Goal: Complete application form

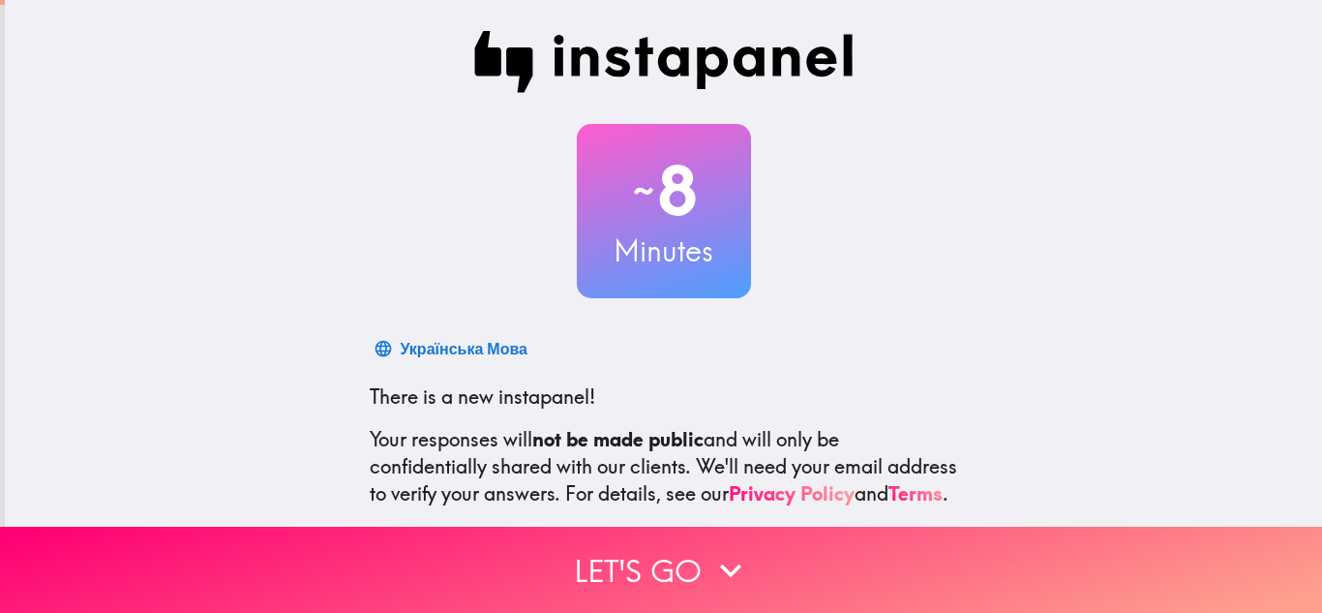
click at [655, 555] on button "Let's go" at bounding box center [661, 570] width 1322 height 86
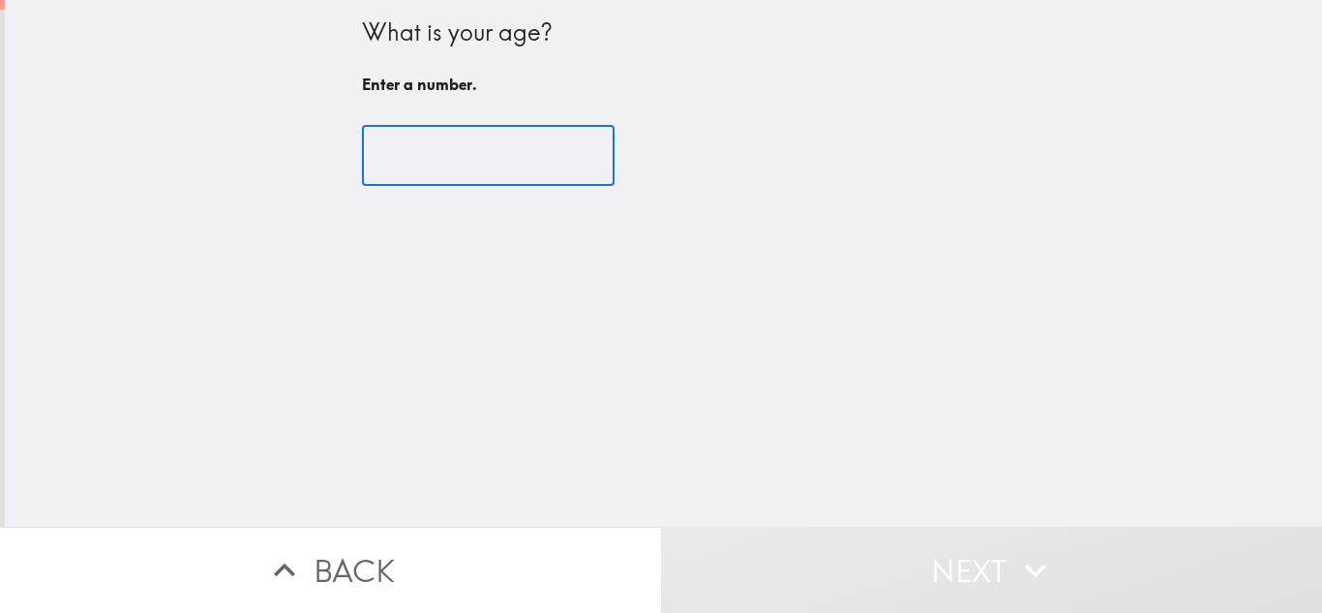
click at [458, 136] on input "number" at bounding box center [488, 156] width 253 height 60
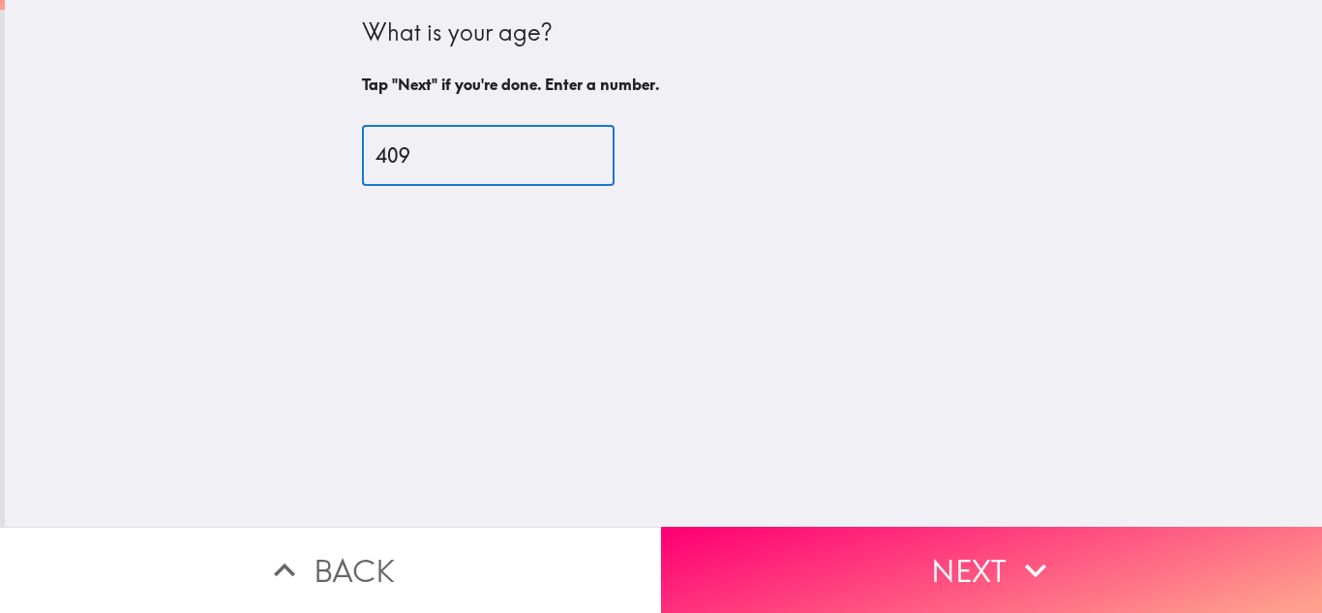
type input "409"
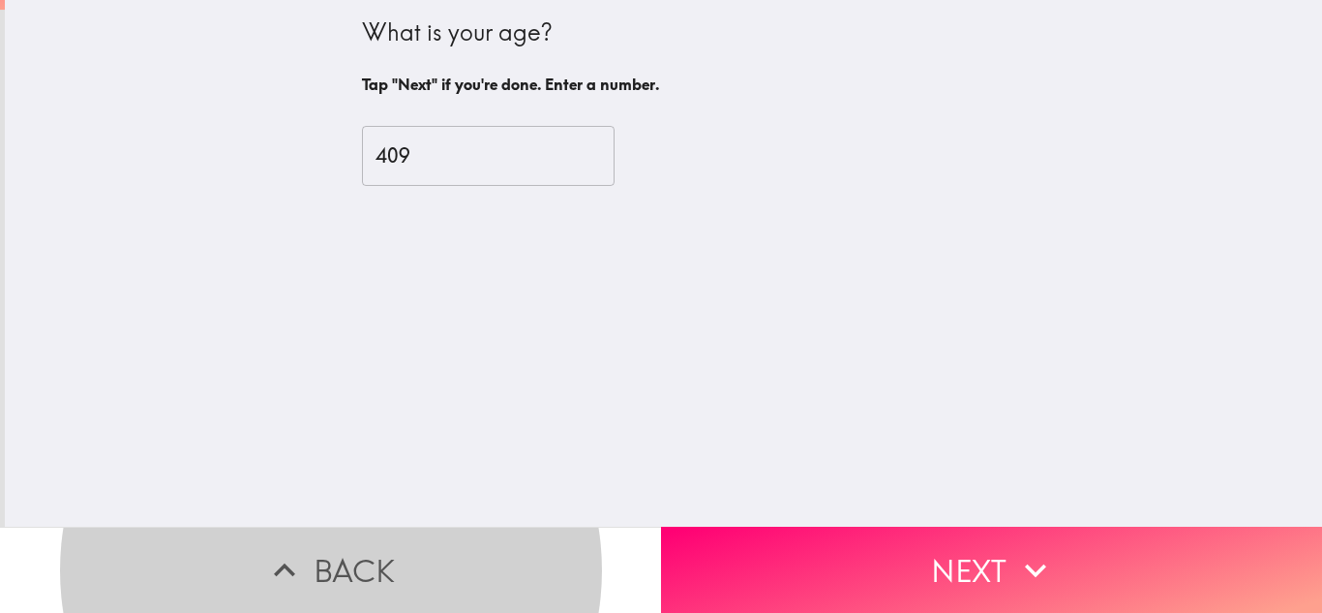
click at [458, 136] on input "409" at bounding box center [488, 156] width 253 height 60
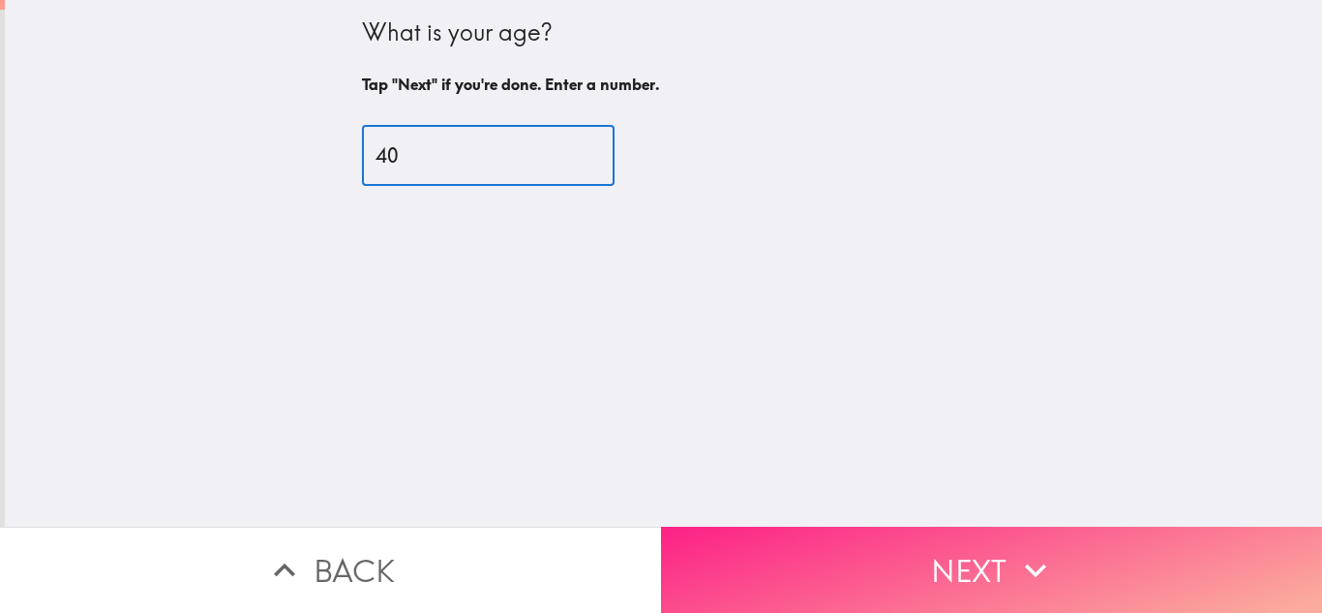
type input "40"
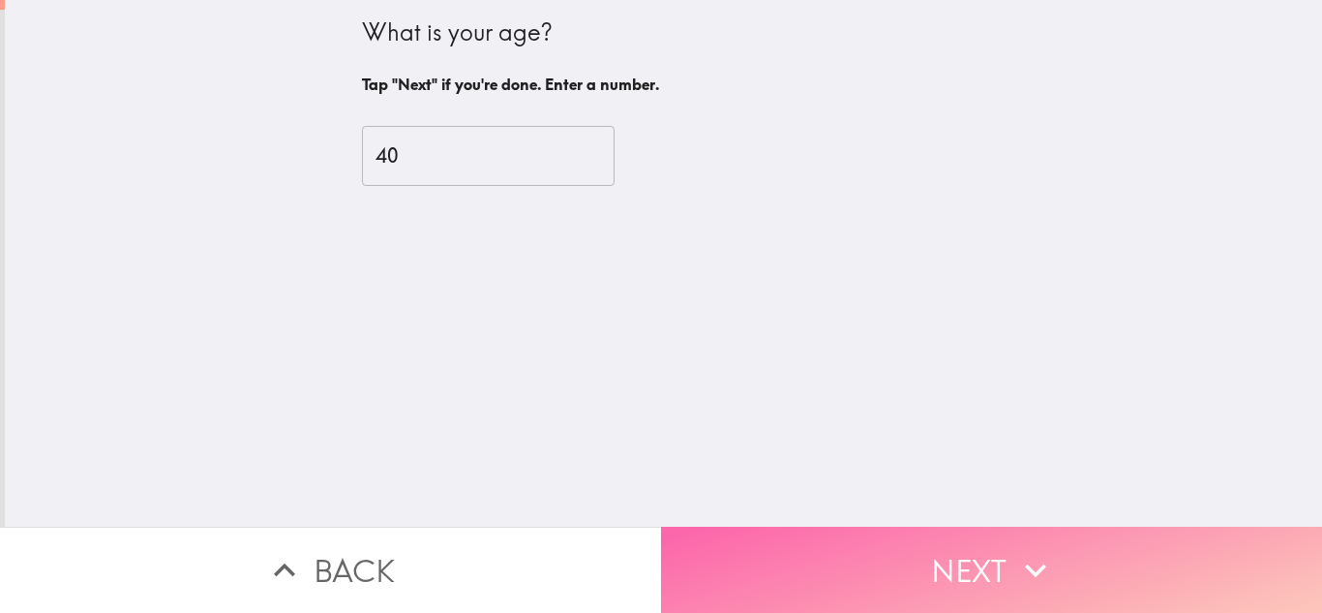
click at [771, 542] on button "Next" at bounding box center [991, 570] width 661 height 86
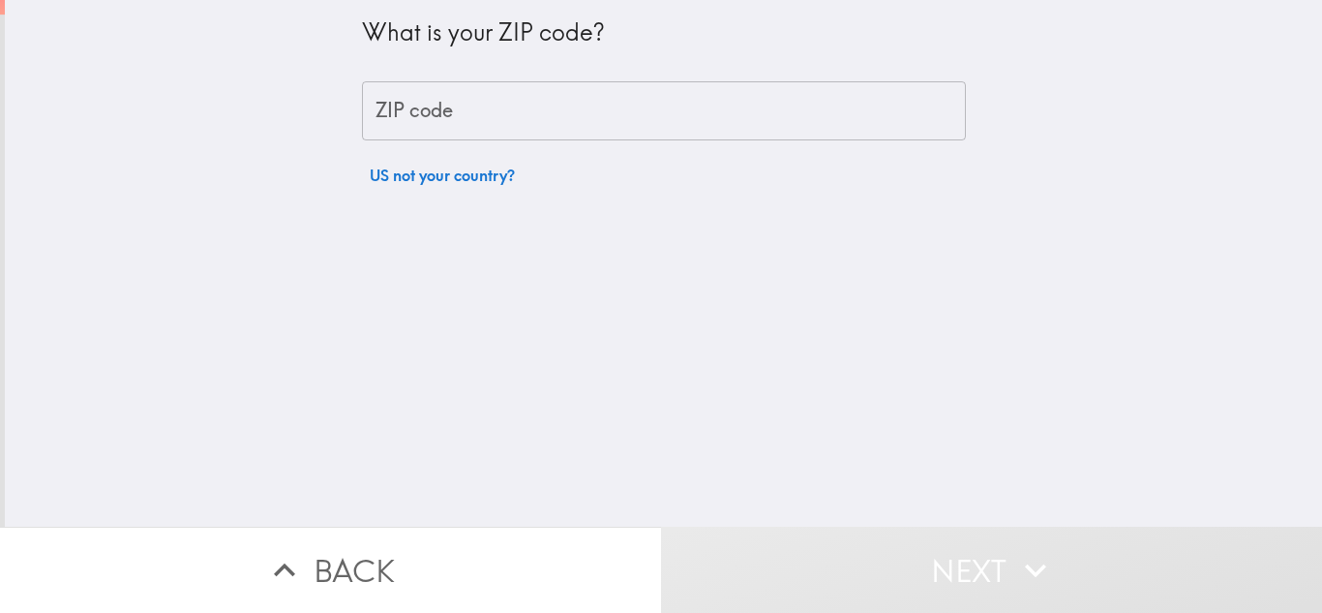
click at [660, 104] on input "ZIP code" at bounding box center [664, 111] width 604 height 60
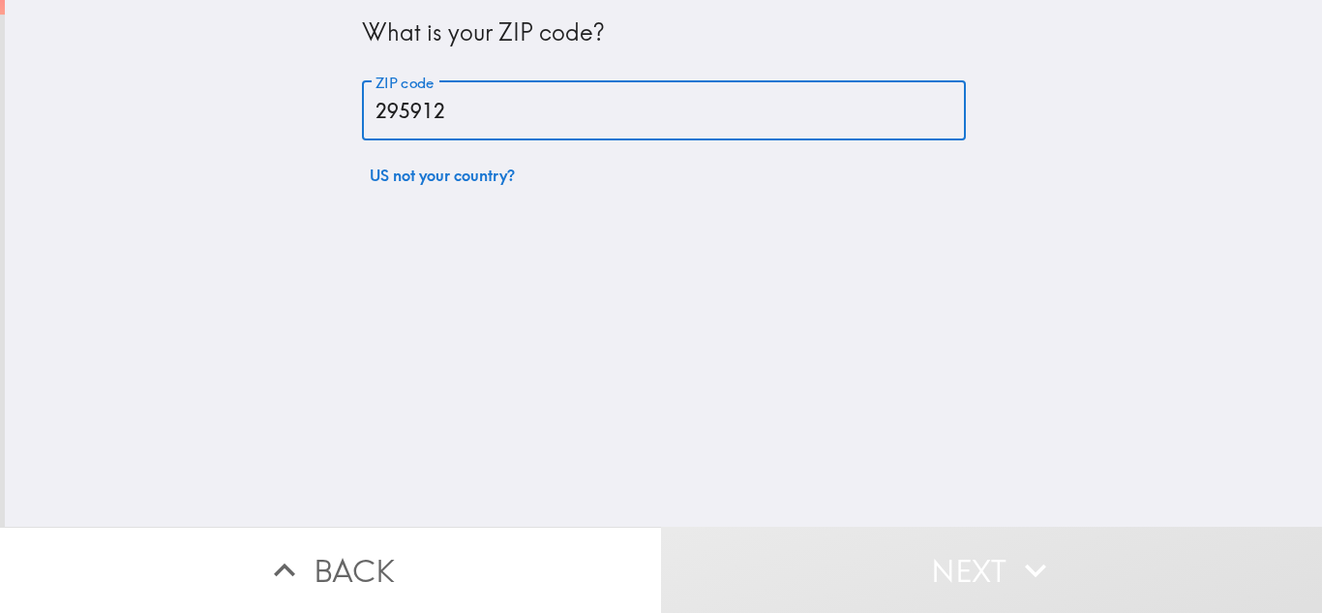
type input "295912"
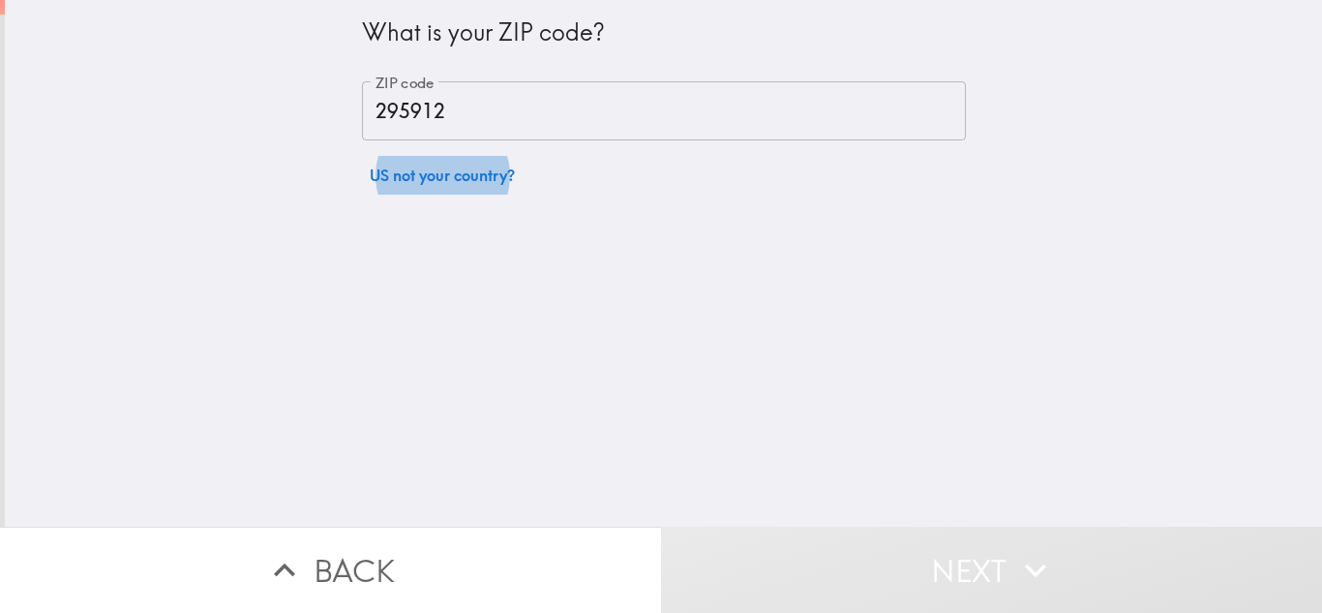
click at [660, 104] on input "295912" at bounding box center [664, 111] width 604 height 60
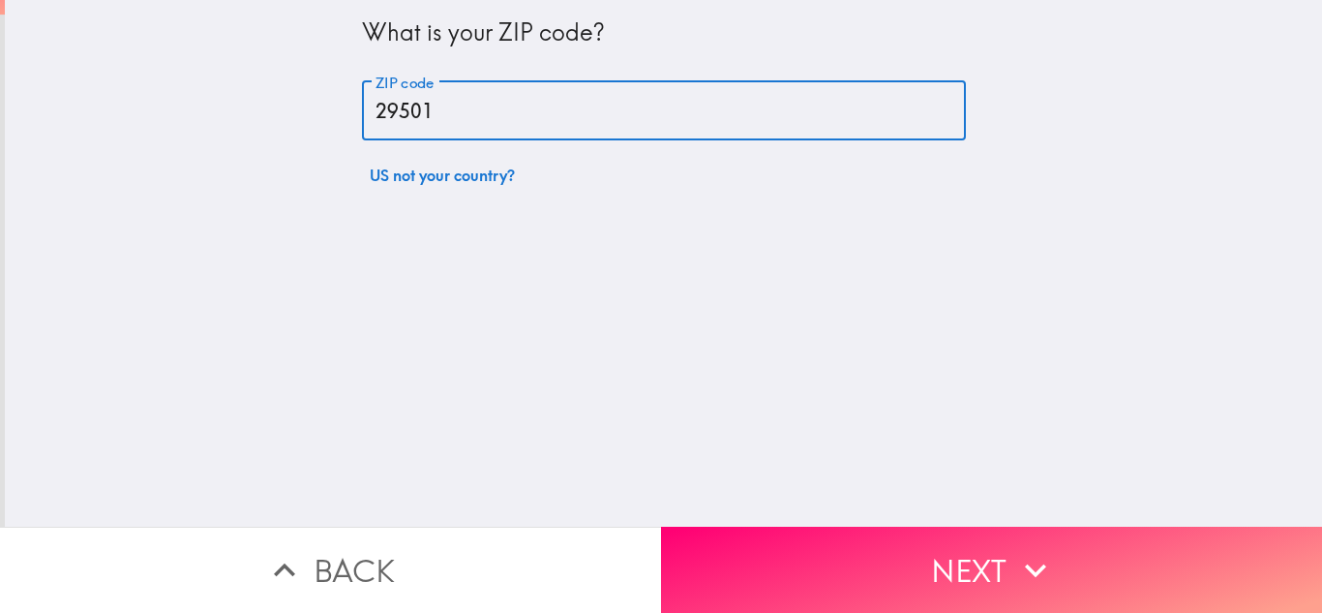
type input "29501"
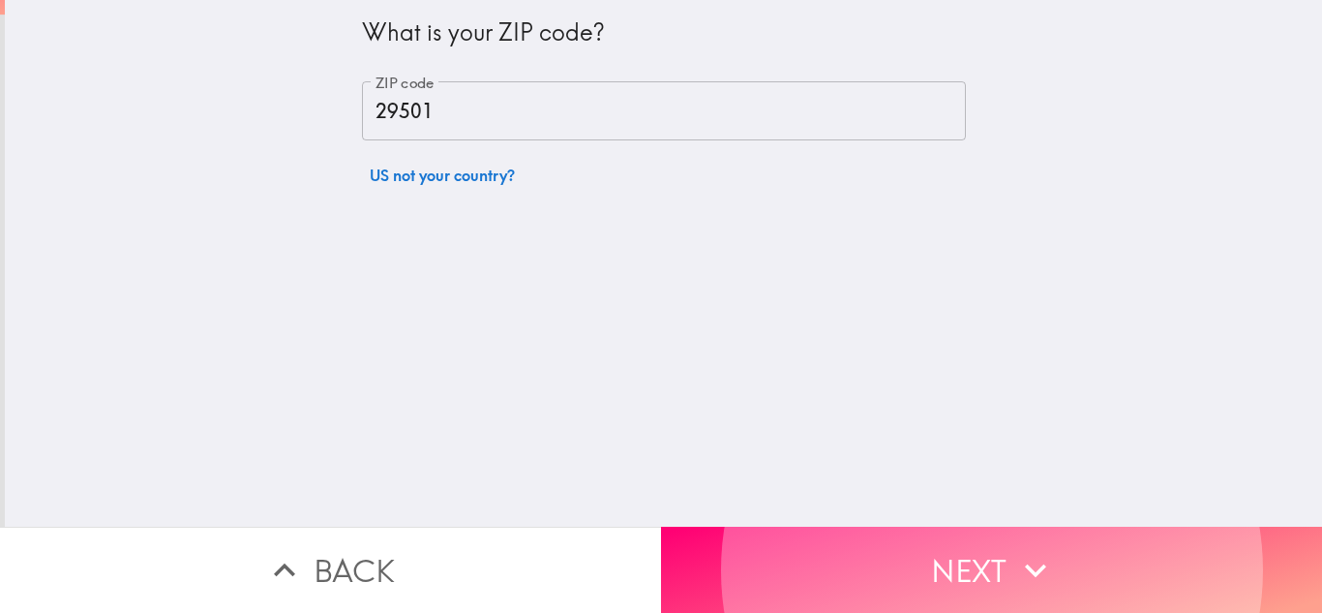
click at [661, 527] on button "Next" at bounding box center [991, 570] width 661 height 86
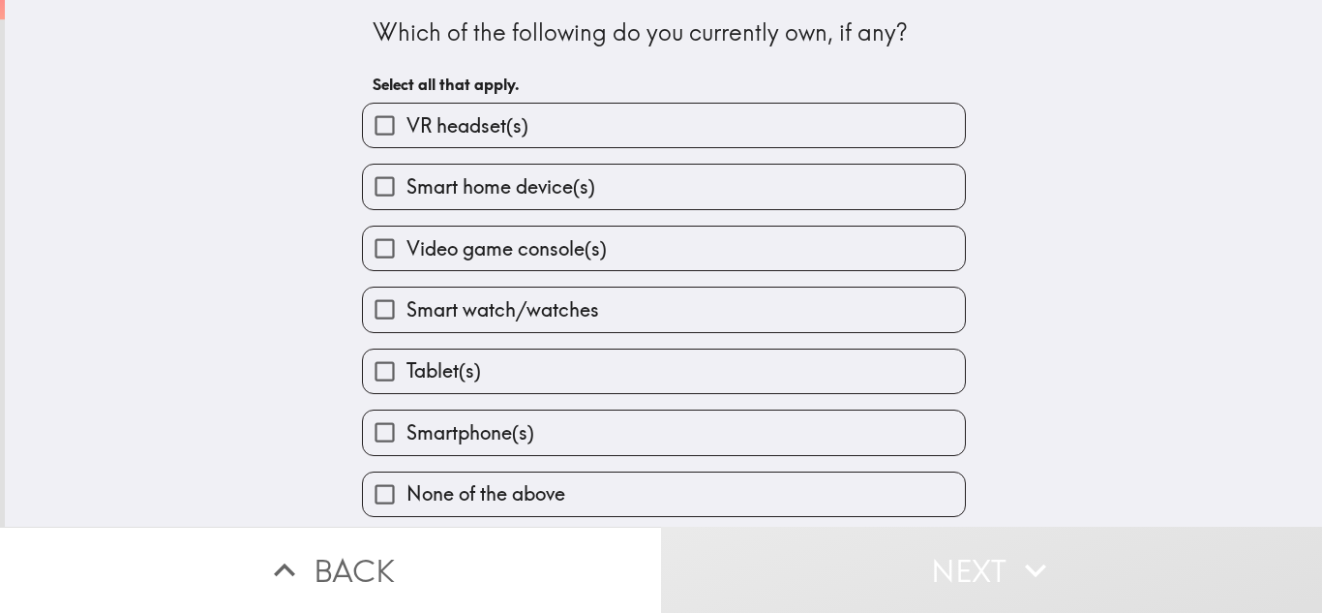
click at [660, 194] on label "Smart home device(s)" at bounding box center [664, 187] width 602 height 44
click at [407, 194] on input "Smart home device(s)" at bounding box center [385, 187] width 44 height 44
checkbox input "true"
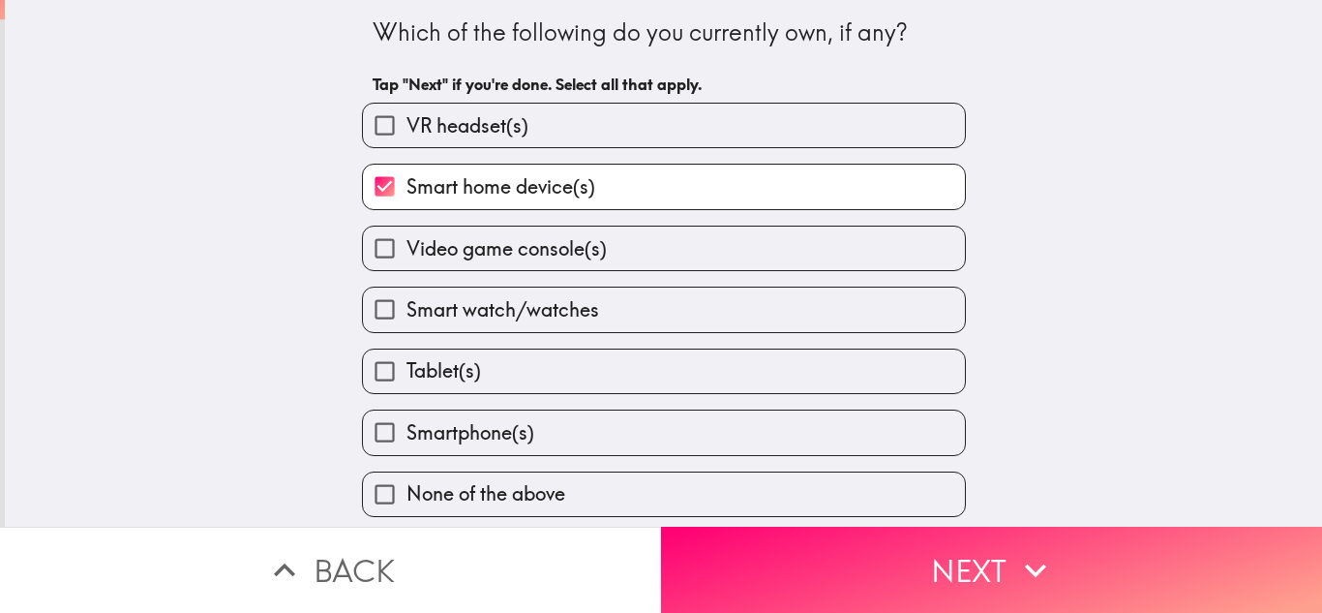
click at [578, 381] on label "Tablet(s)" at bounding box center [664, 371] width 602 height 44
click at [407, 381] on input "Tablet(s)" at bounding box center [385, 371] width 44 height 44
checkbox input "true"
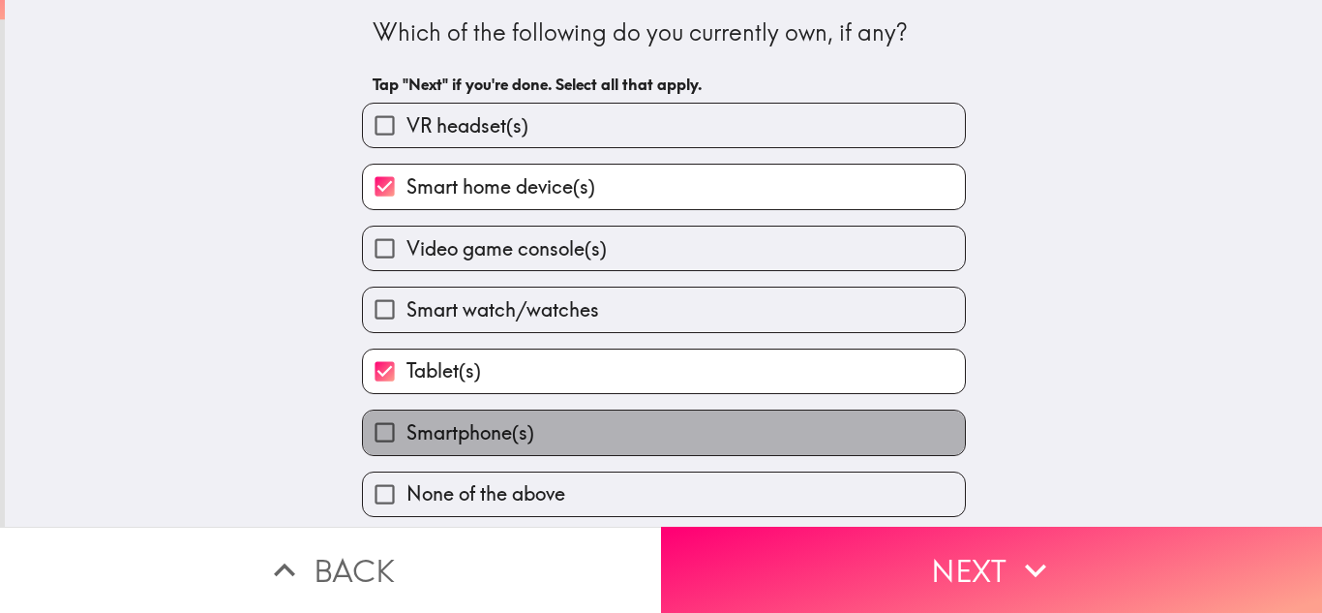
click at [574, 420] on label "Smartphone(s)" at bounding box center [664, 432] width 602 height 44
click at [407, 420] on input "Smartphone(s)" at bounding box center [385, 432] width 44 height 44
checkbox input "true"
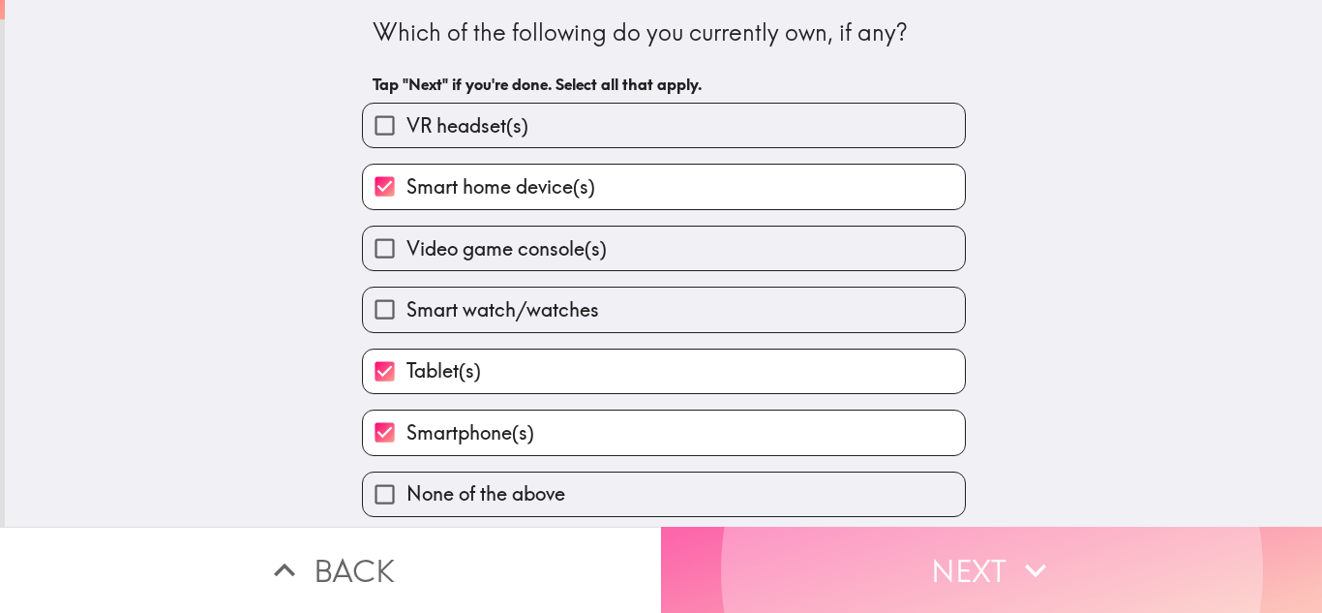
click at [755, 556] on button "Next" at bounding box center [991, 570] width 661 height 86
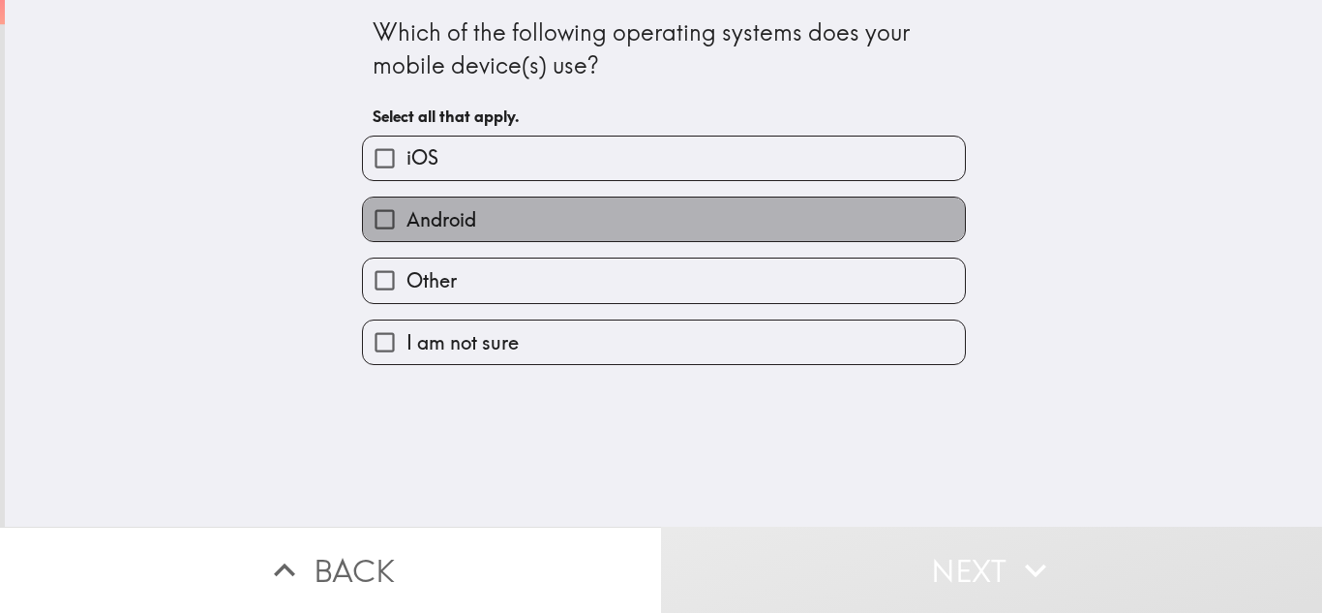
click at [617, 227] on label "Android" at bounding box center [664, 219] width 602 height 44
click at [407, 227] on input "Android" at bounding box center [385, 219] width 44 height 44
checkbox input "true"
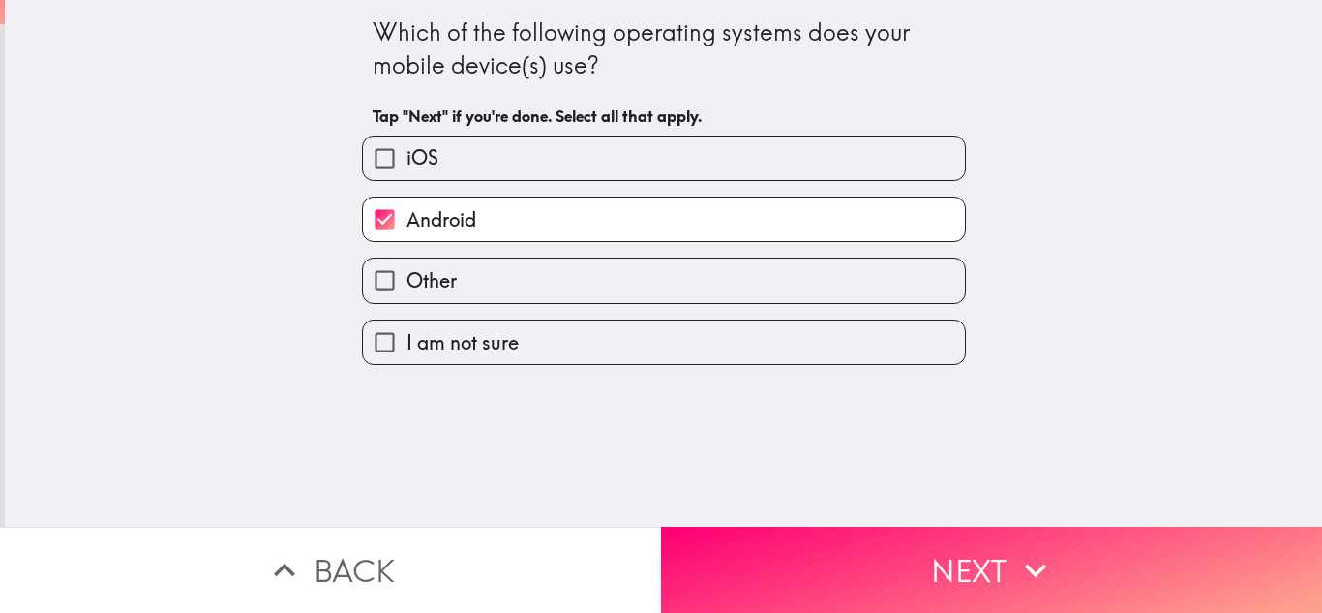
click at [764, 501] on div "Which of the following operating systems does your mobile device(s) use? Tap "N…" at bounding box center [663, 263] width 1317 height 527
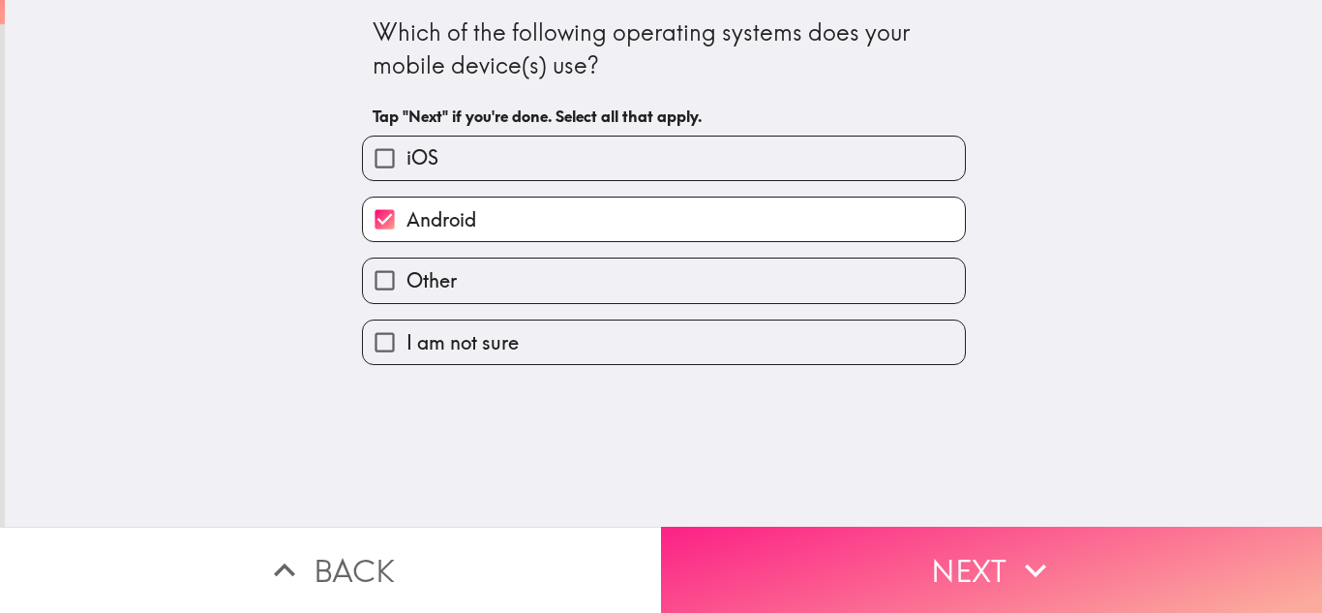
click at [772, 527] on button "Next" at bounding box center [991, 570] width 661 height 86
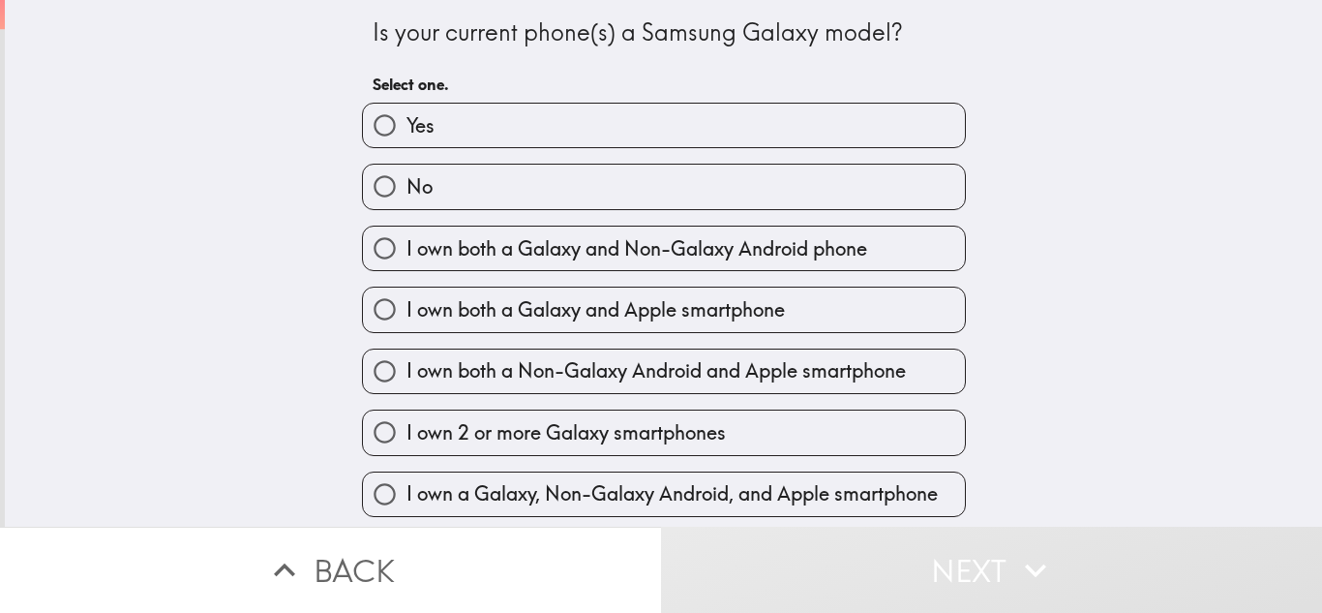
click at [706, 141] on label "Yes" at bounding box center [664, 126] width 602 height 44
click at [407, 141] on input "Yes" at bounding box center [385, 126] width 44 height 44
radio input "true"
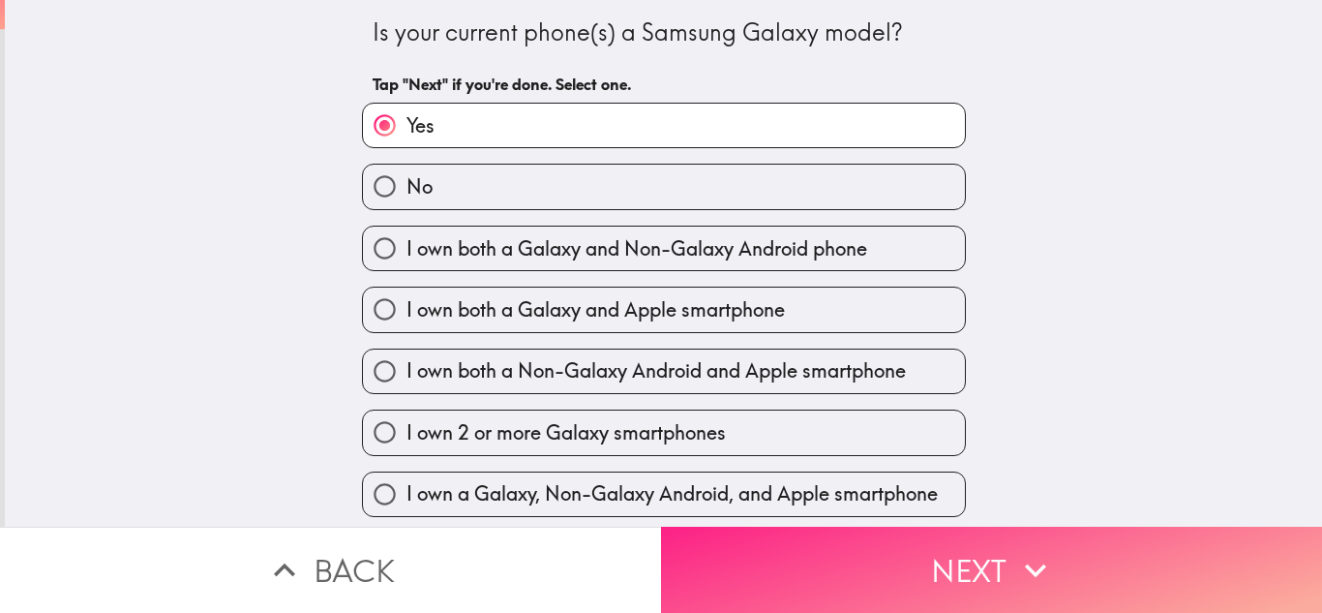
click at [867, 546] on button "Next" at bounding box center [991, 570] width 661 height 86
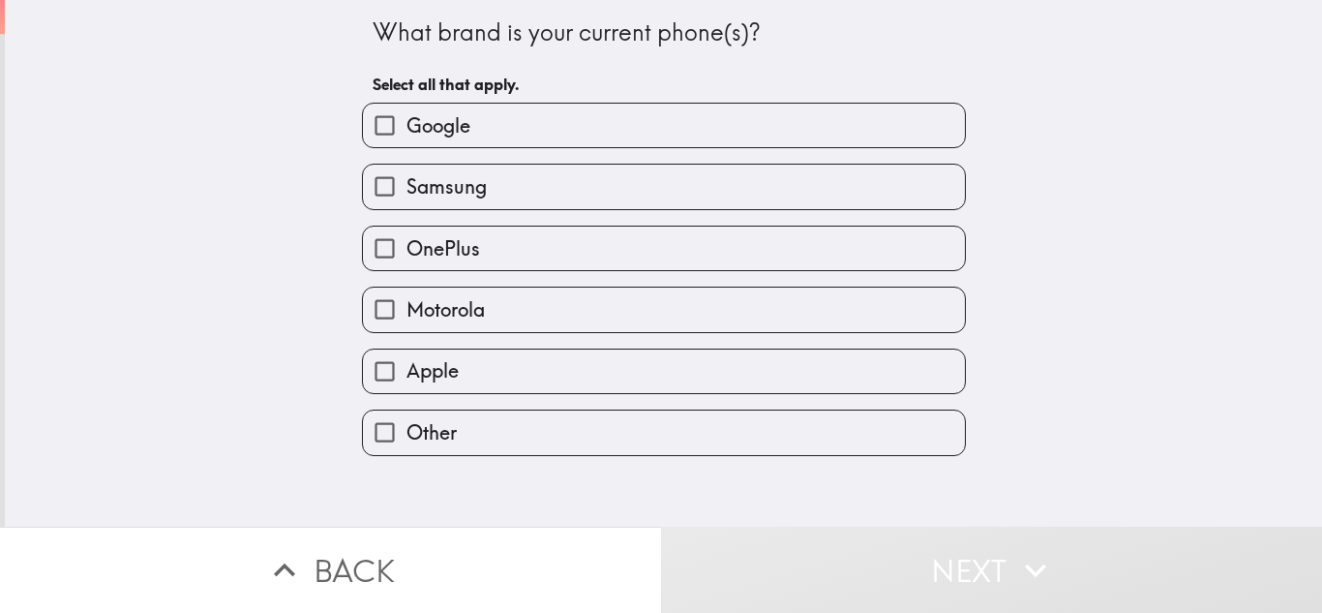
click at [500, 142] on label "Google" at bounding box center [664, 126] width 602 height 44
click at [407, 142] on input "Google" at bounding box center [385, 126] width 44 height 44
checkbox input "true"
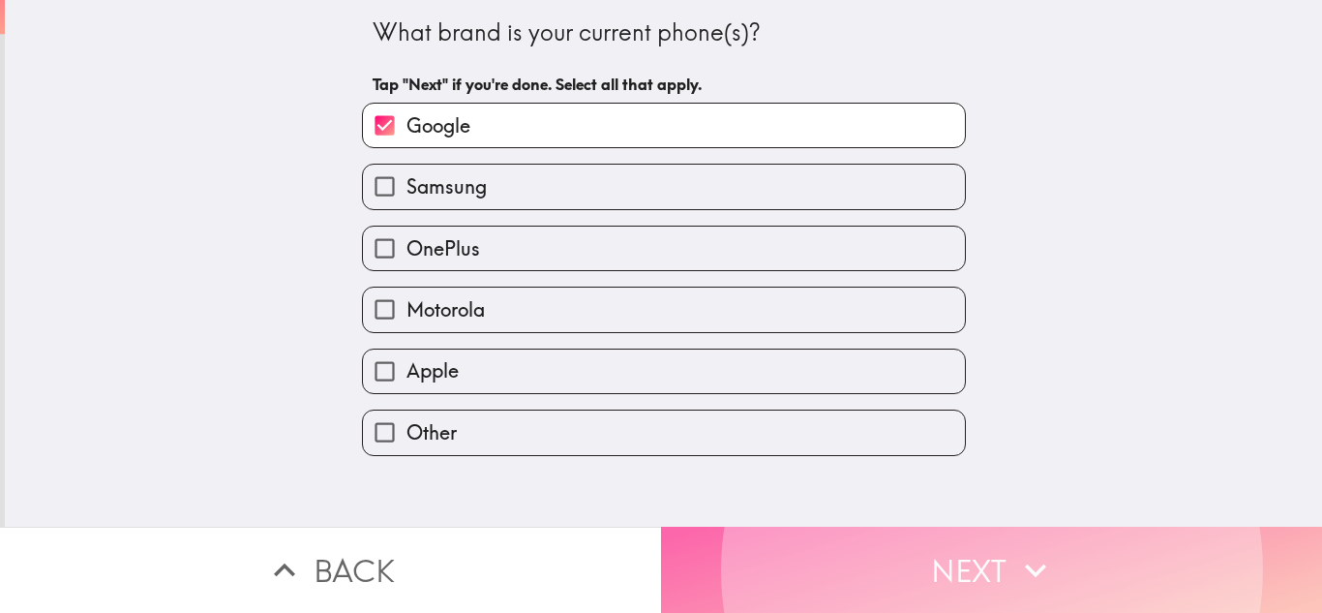
click at [784, 527] on button "Next" at bounding box center [991, 570] width 661 height 86
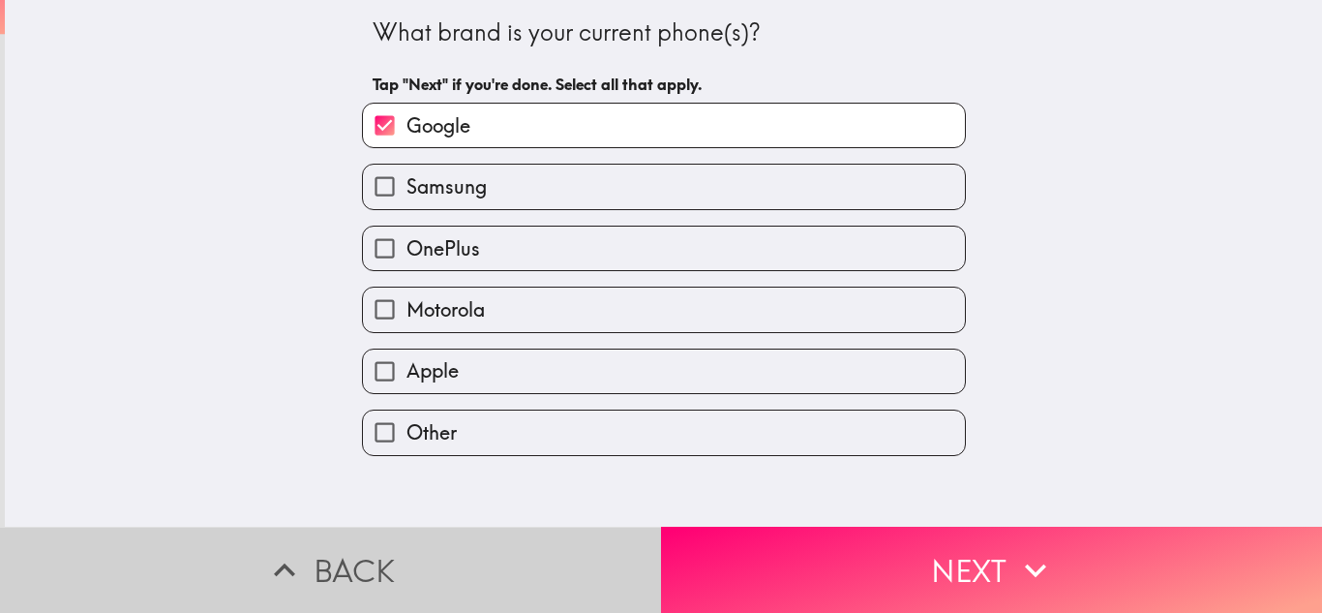
click at [344, 550] on button "Back" at bounding box center [330, 570] width 661 height 86
